Goal: Task Accomplishment & Management: Manage account settings

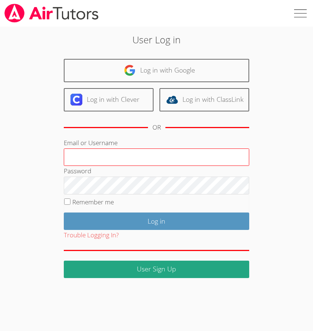
click at [150, 152] on input "Email or Username" at bounding box center [156, 158] width 185 height 18
type input "[EMAIL_ADDRESS][DOMAIN_NAME]"
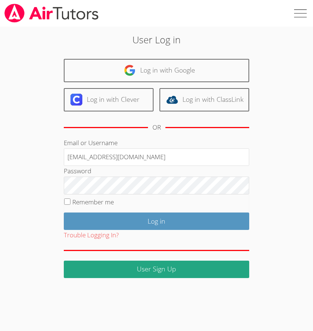
click at [94, 202] on label "Remember me" at bounding box center [92, 202] width 41 height 9
click at [70, 202] on input "Remember me" at bounding box center [67, 202] width 6 height 6
checkbox input "true"
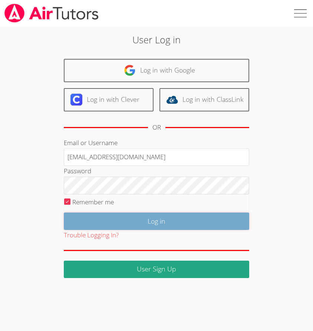
click at [170, 220] on input "Log in" at bounding box center [156, 221] width 185 height 17
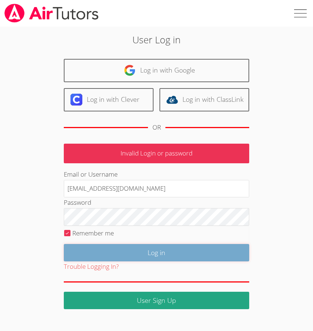
click at [144, 253] on input "Log in" at bounding box center [156, 252] width 185 height 17
